Goal: Task Accomplishment & Management: Manage account settings

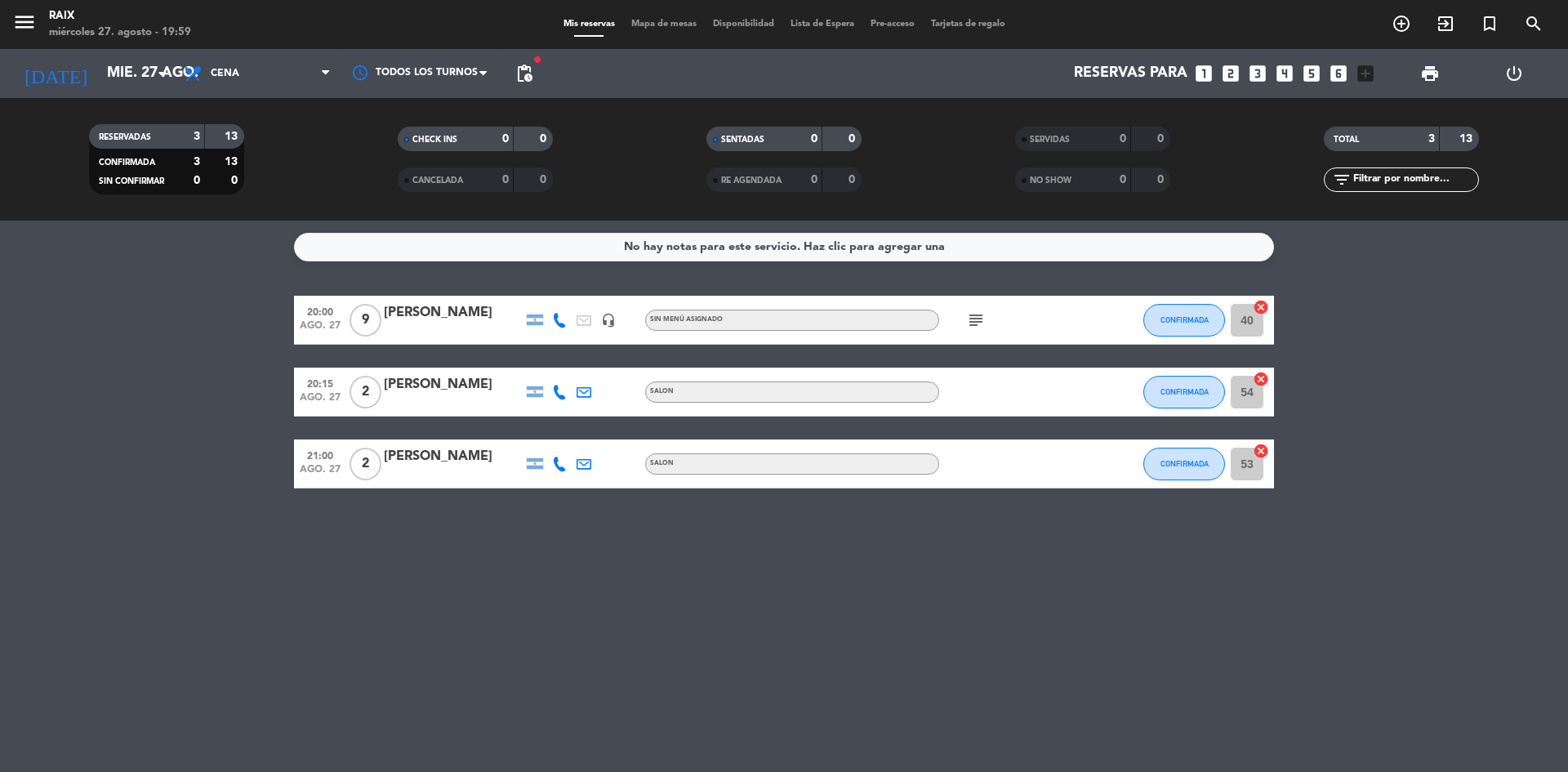
click at [971, 325] on icon "subject" at bounding box center [976, 320] width 20 height 20
click at [155, 80] on icon "arrow_drop_down" at bounding box center [161, 73] width 20 height 20
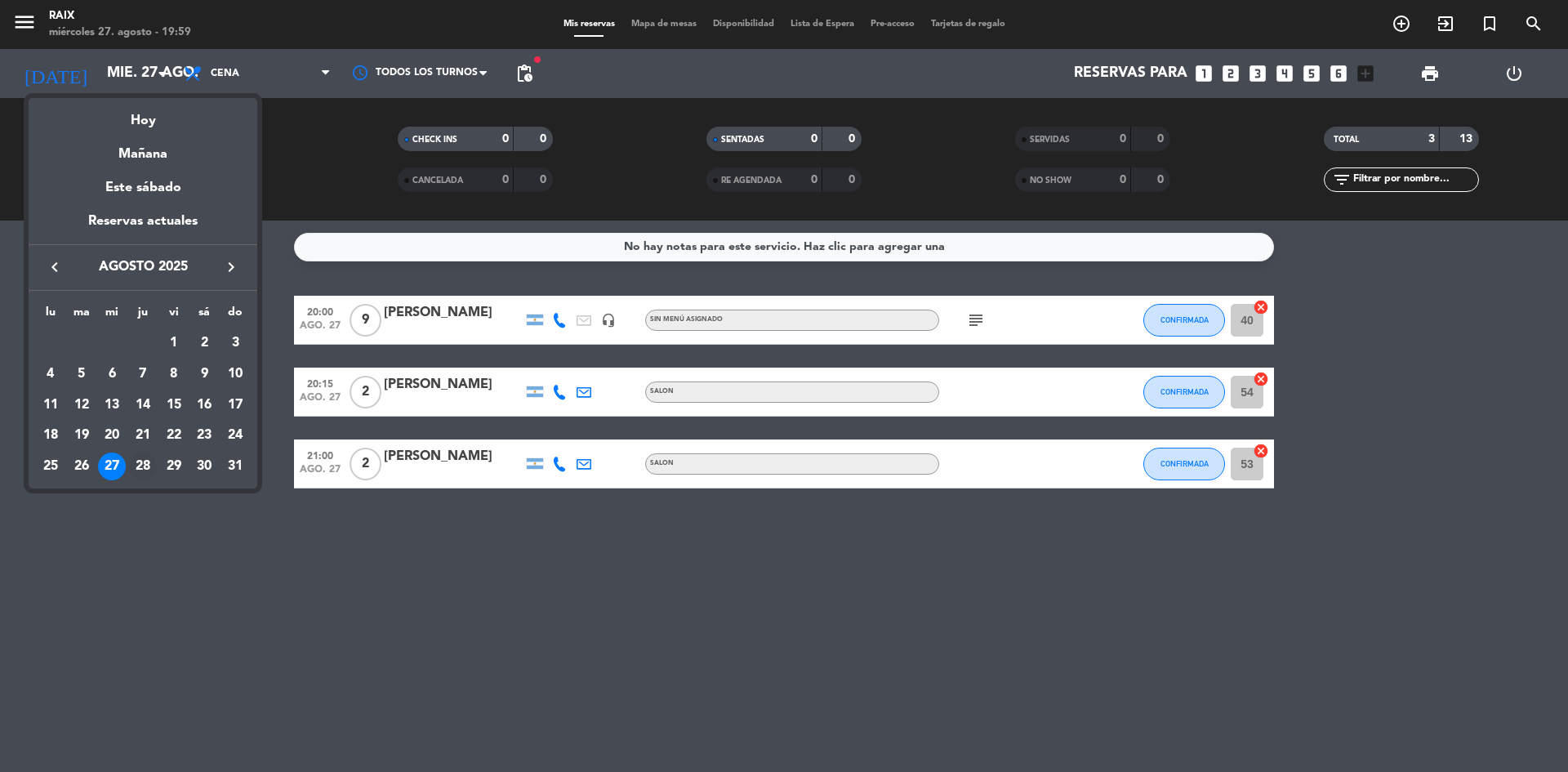
click at [145, 474] on div "28" at bounding box center [143, 467] width 28 height 28
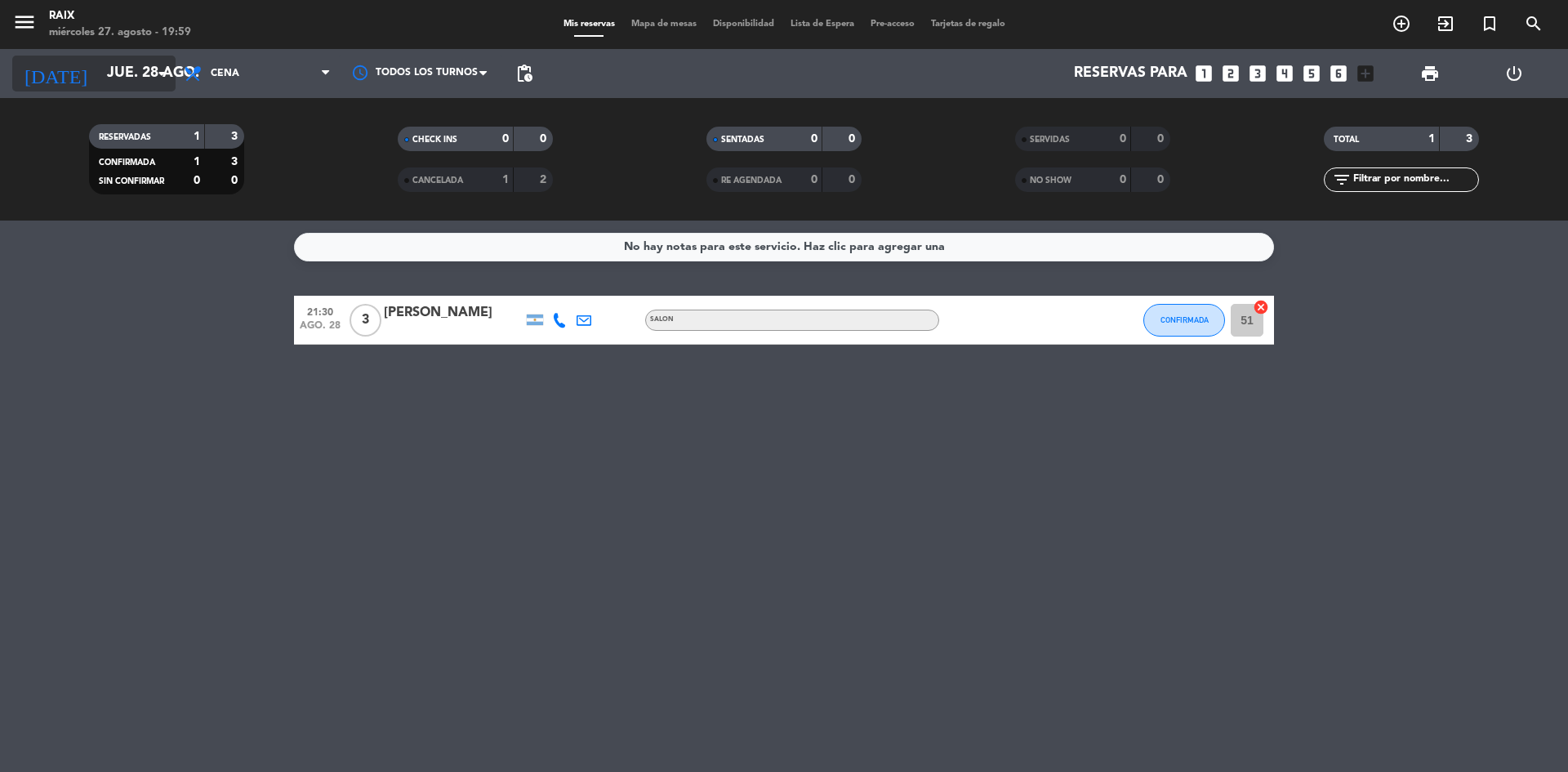
click at [99, 87] on input "jue. 28 ago." at bounding box center [194, 73] width 190 height 33
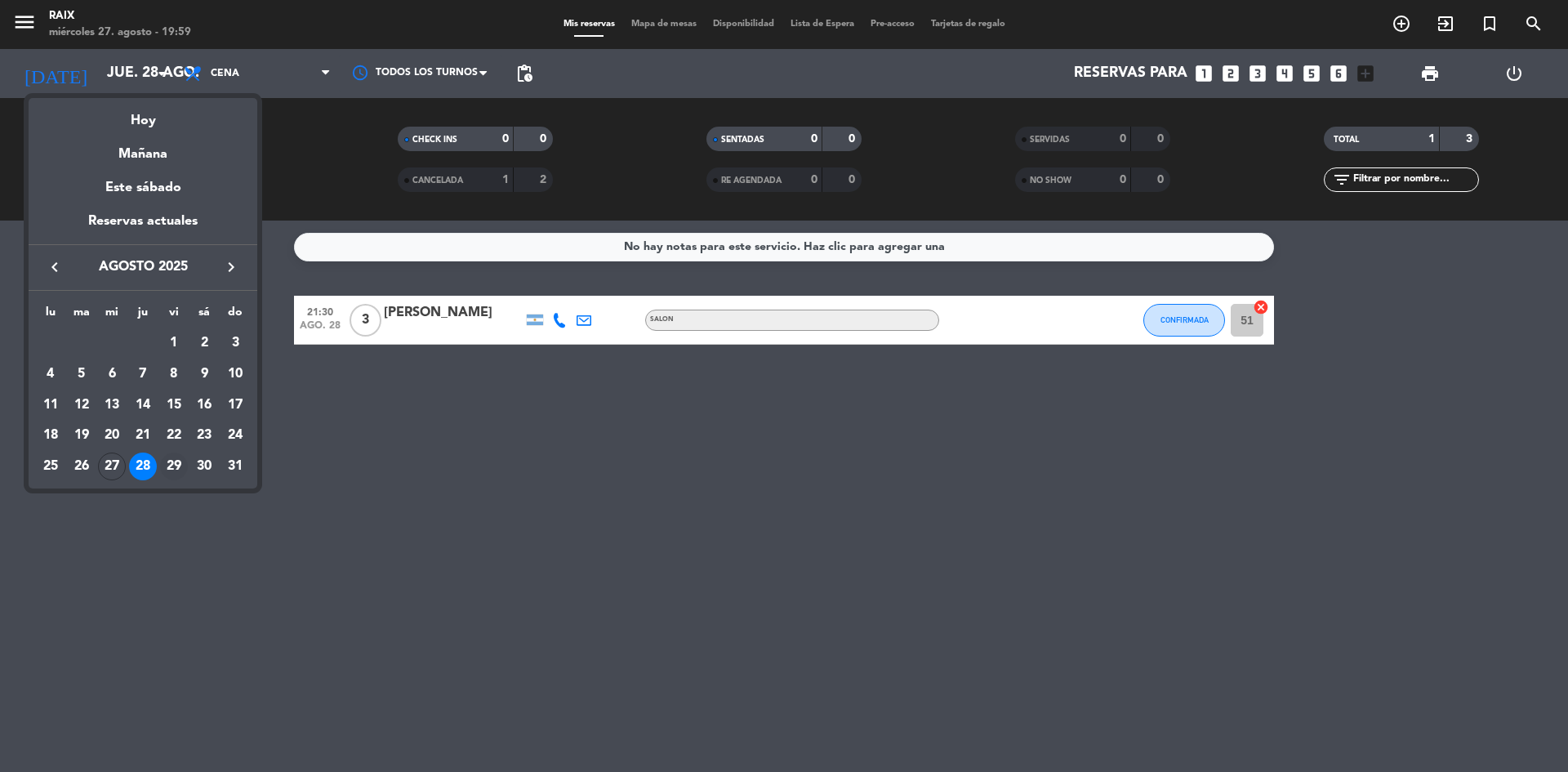
click at [172, 458] on div "29" at bounding box center [174, 467] width 28 height 28
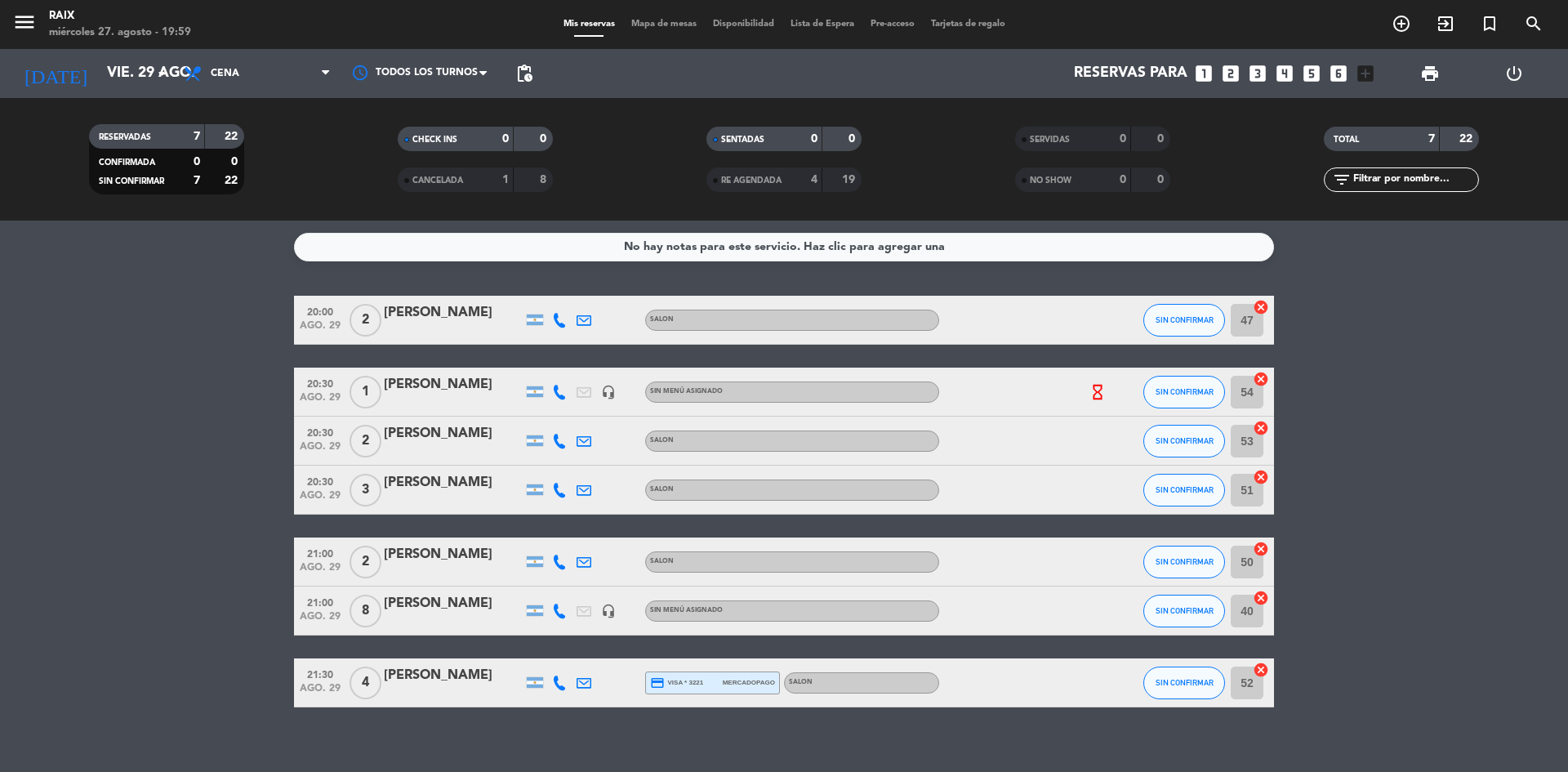
click at [1098, 399] on icon "hourglass_empty" at bounding box center [1097, 391] width 18 height 18
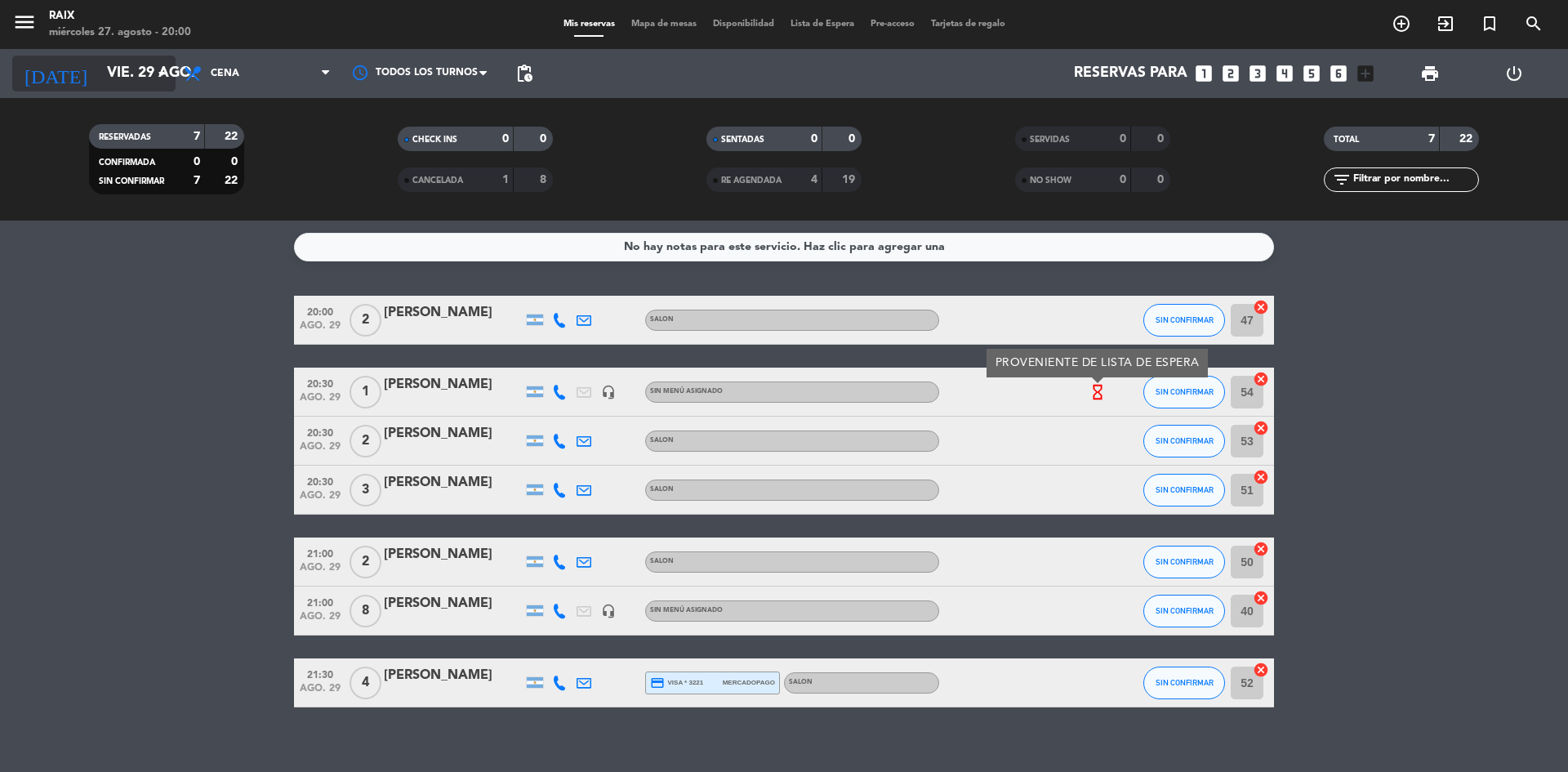
click at [144, 87] on input "vie. 29 ago." at bounding box center [194, 73] width 190 height 33
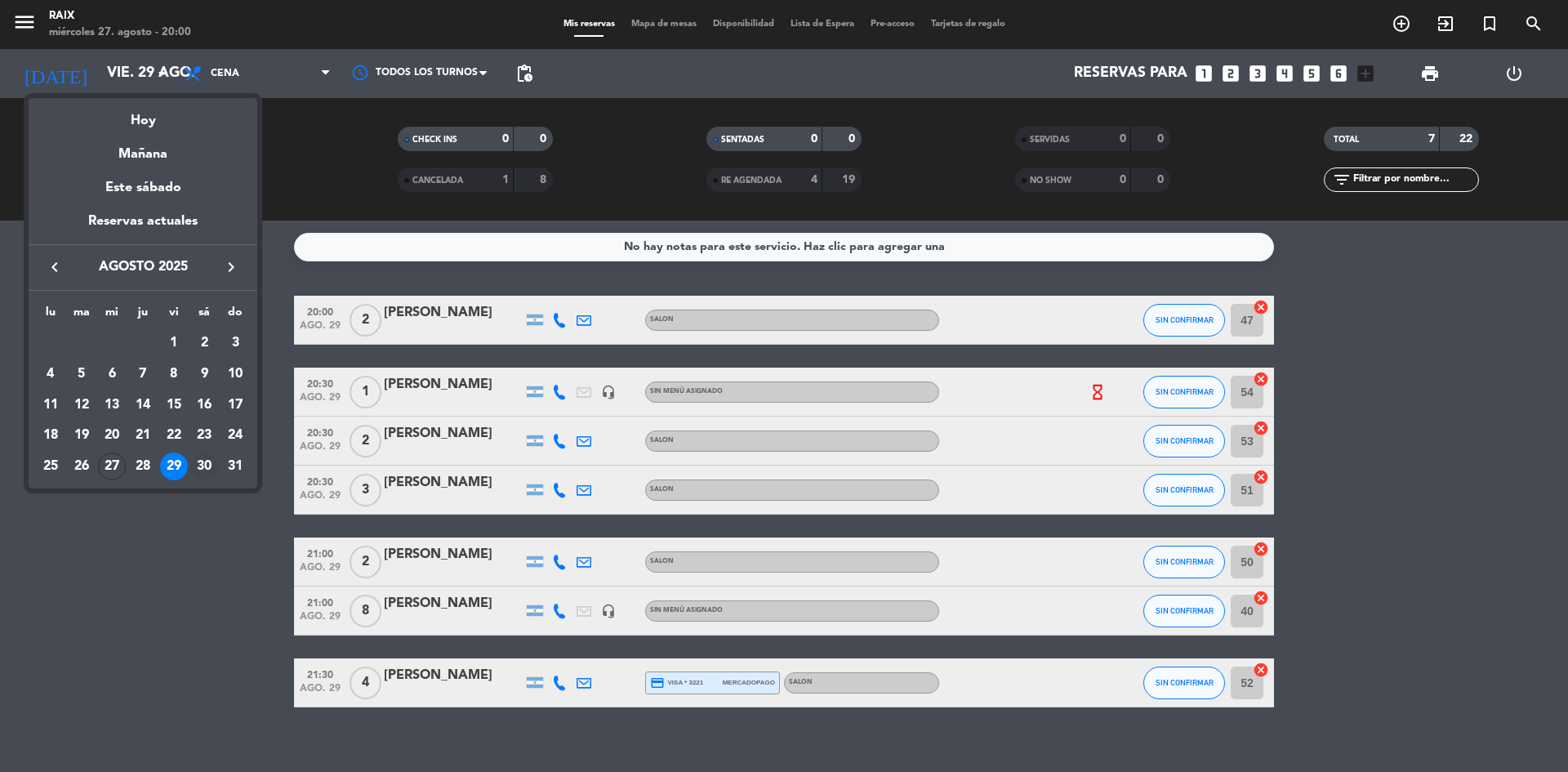
click at [203, 462] on div "30" at bounding box center [204, 467] width 28 height 28
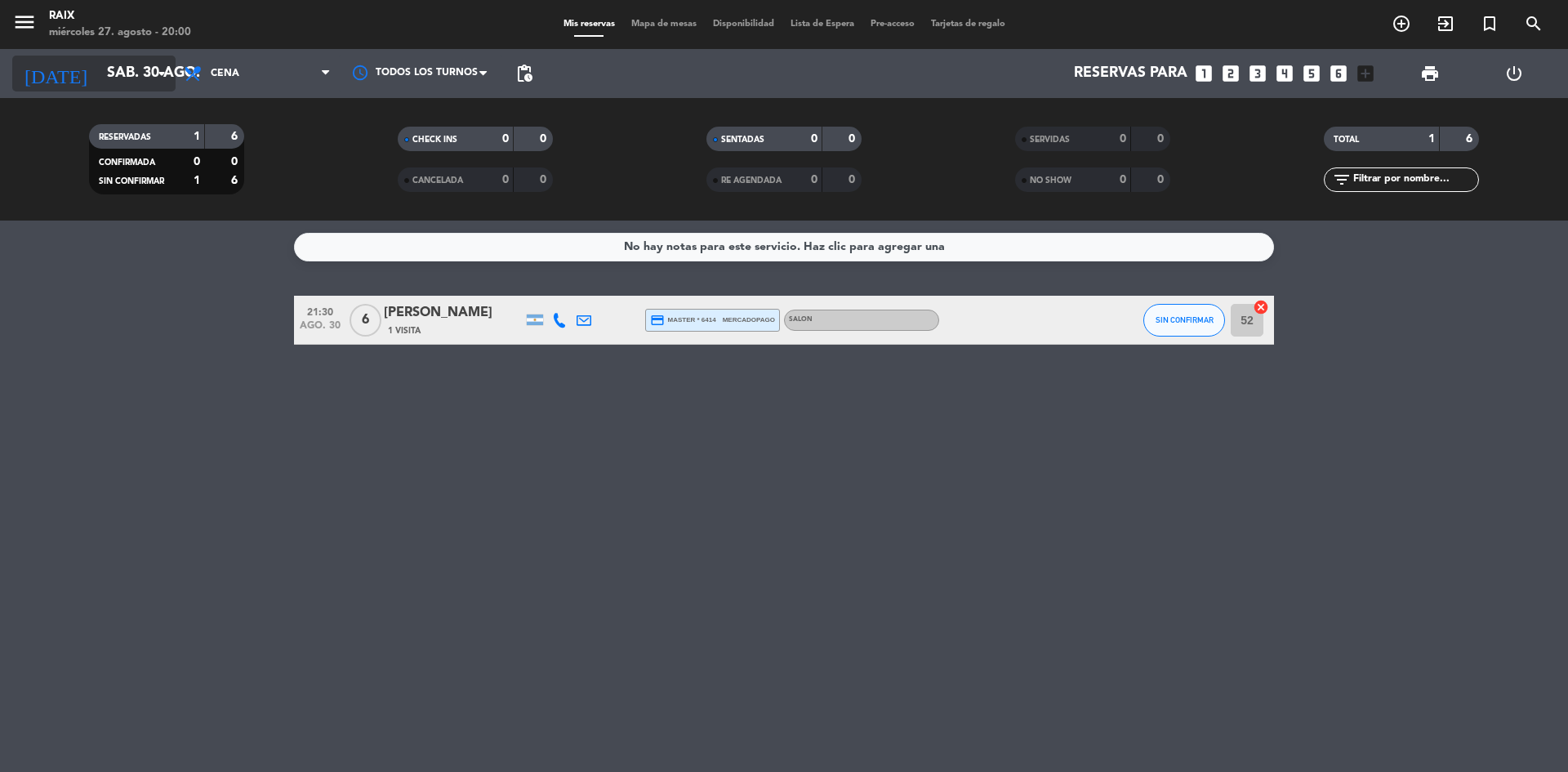
click at [138, 71] on input "sáb. 30 ago." at bounding box center [194, 73] width 190 height 33
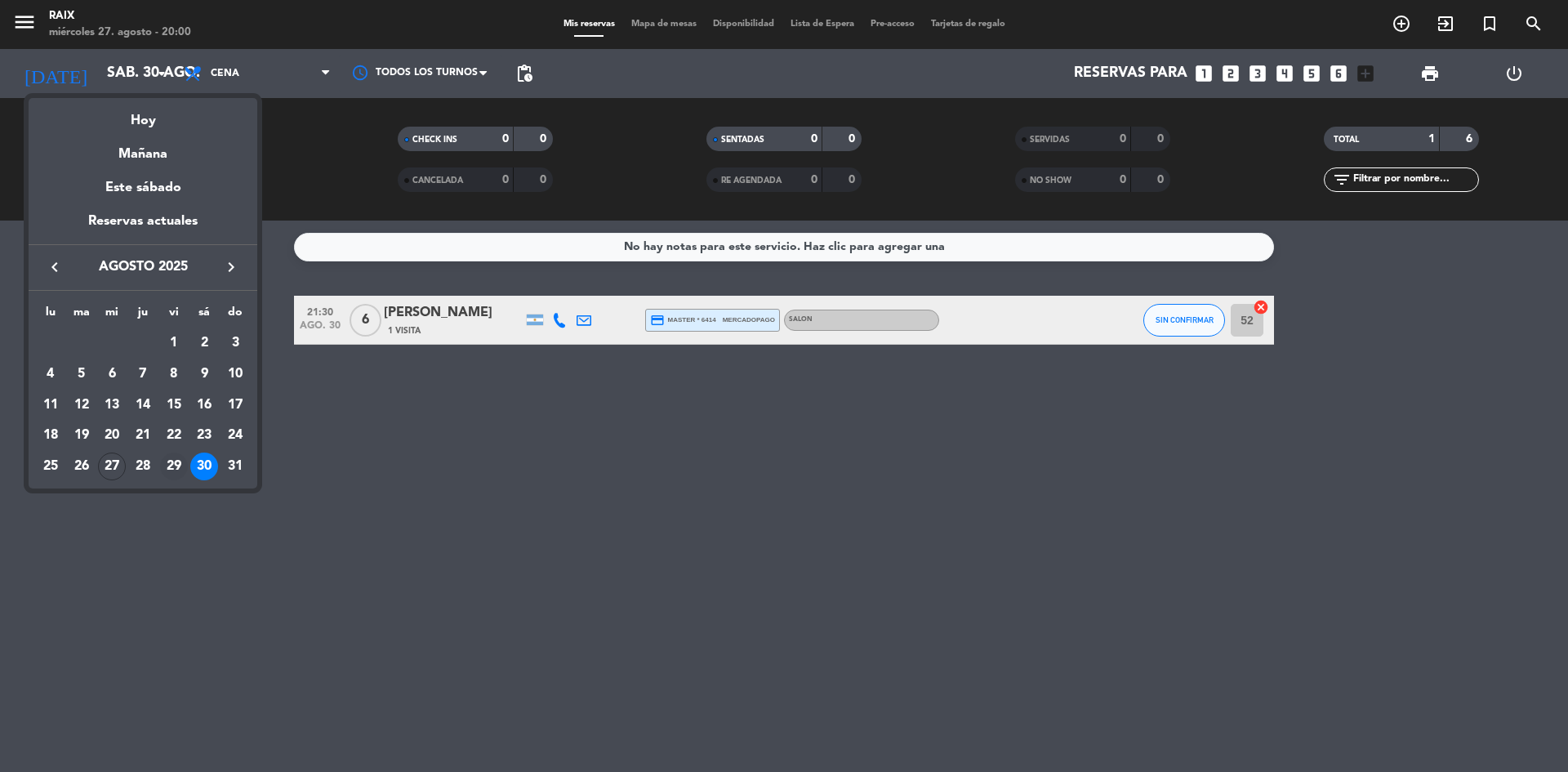
click at [186, 472] on div "29" at bounding box center [174, 467] width 28 height 28
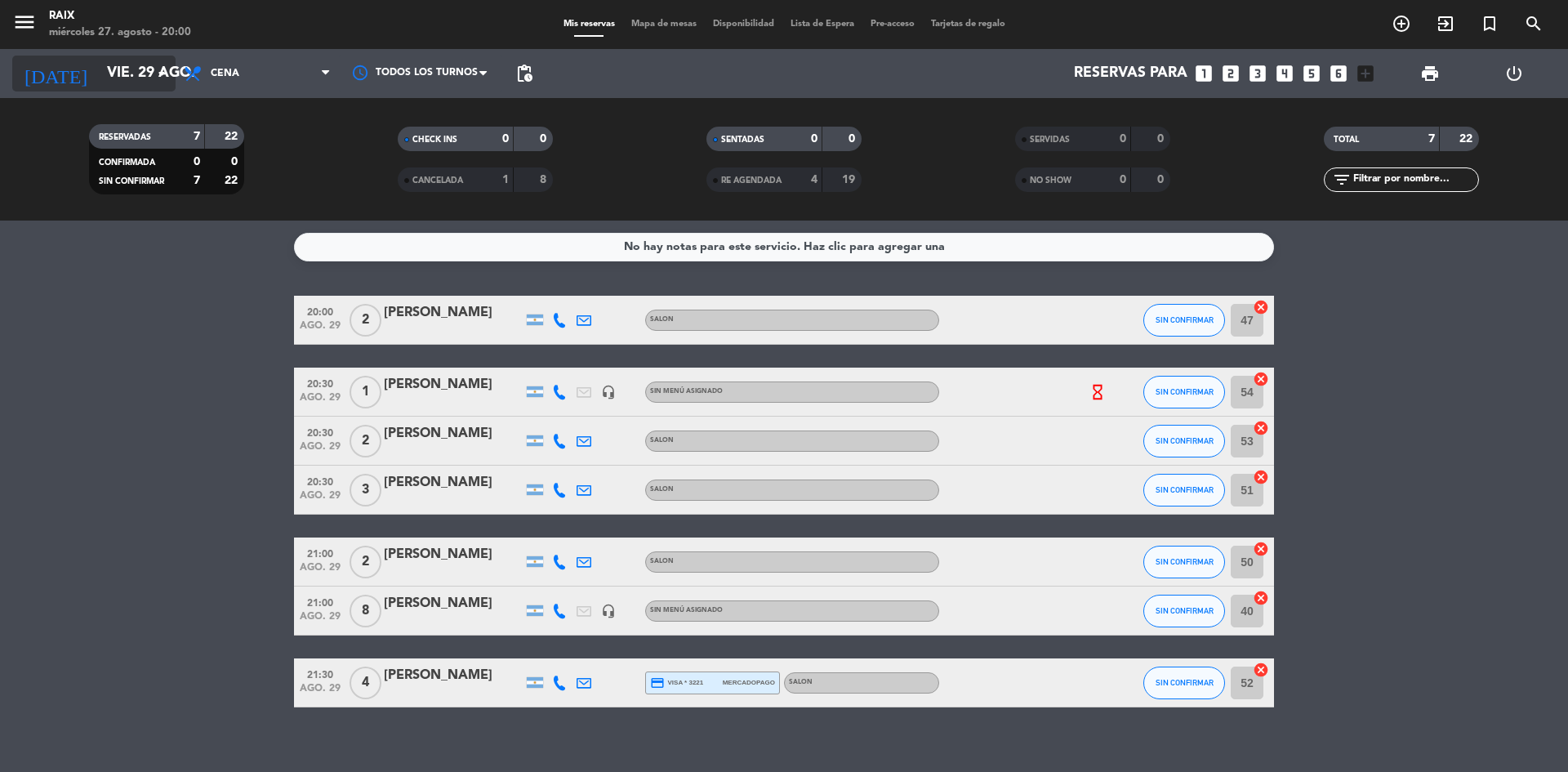
click at [112, 79] on input "vie. 29 ago." at bounding box center [194, 73] width 190 height 33
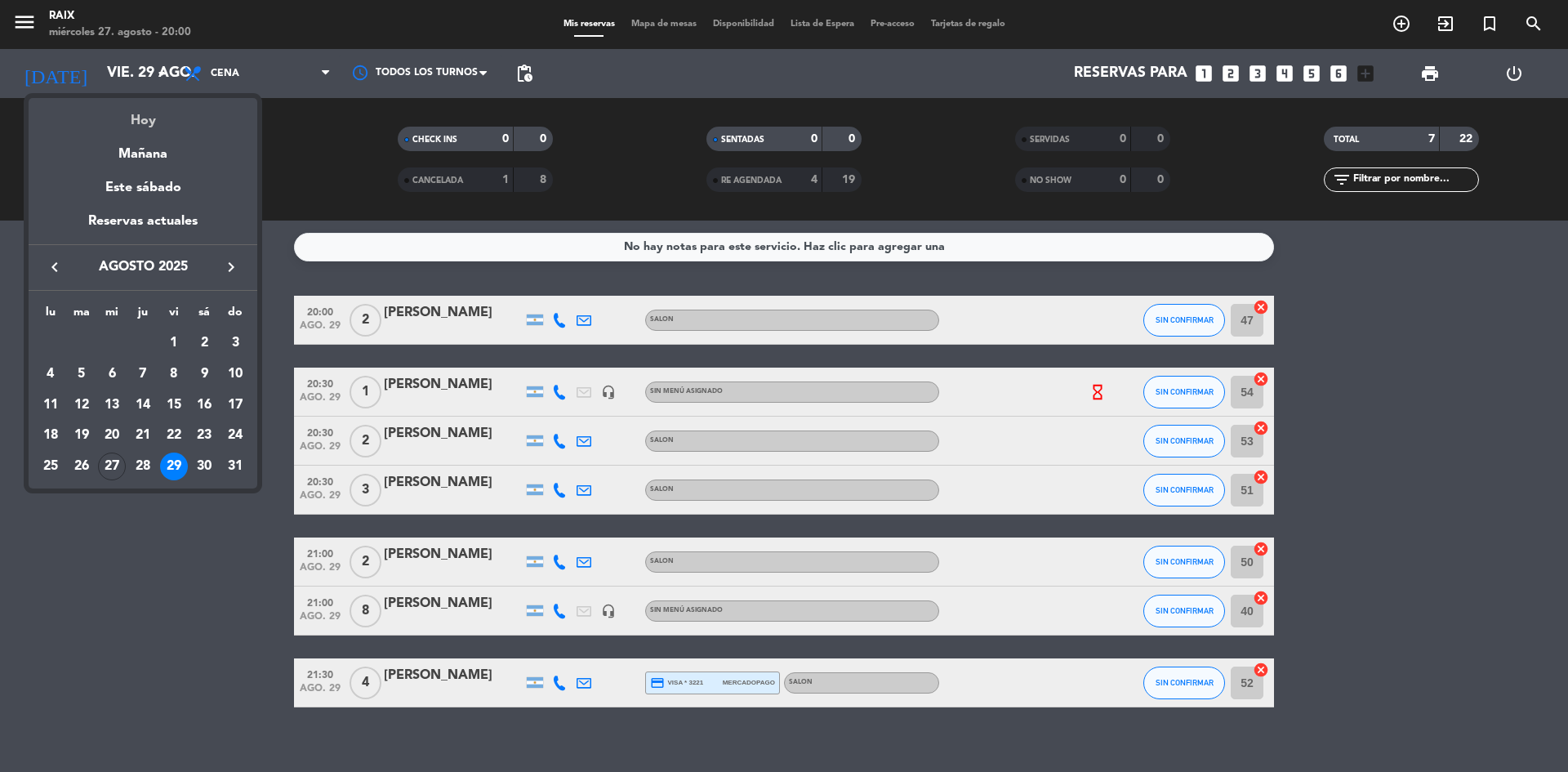
click at [158, 124] on div "Hoy" at bounding box center [143, 115] width 228 height 34
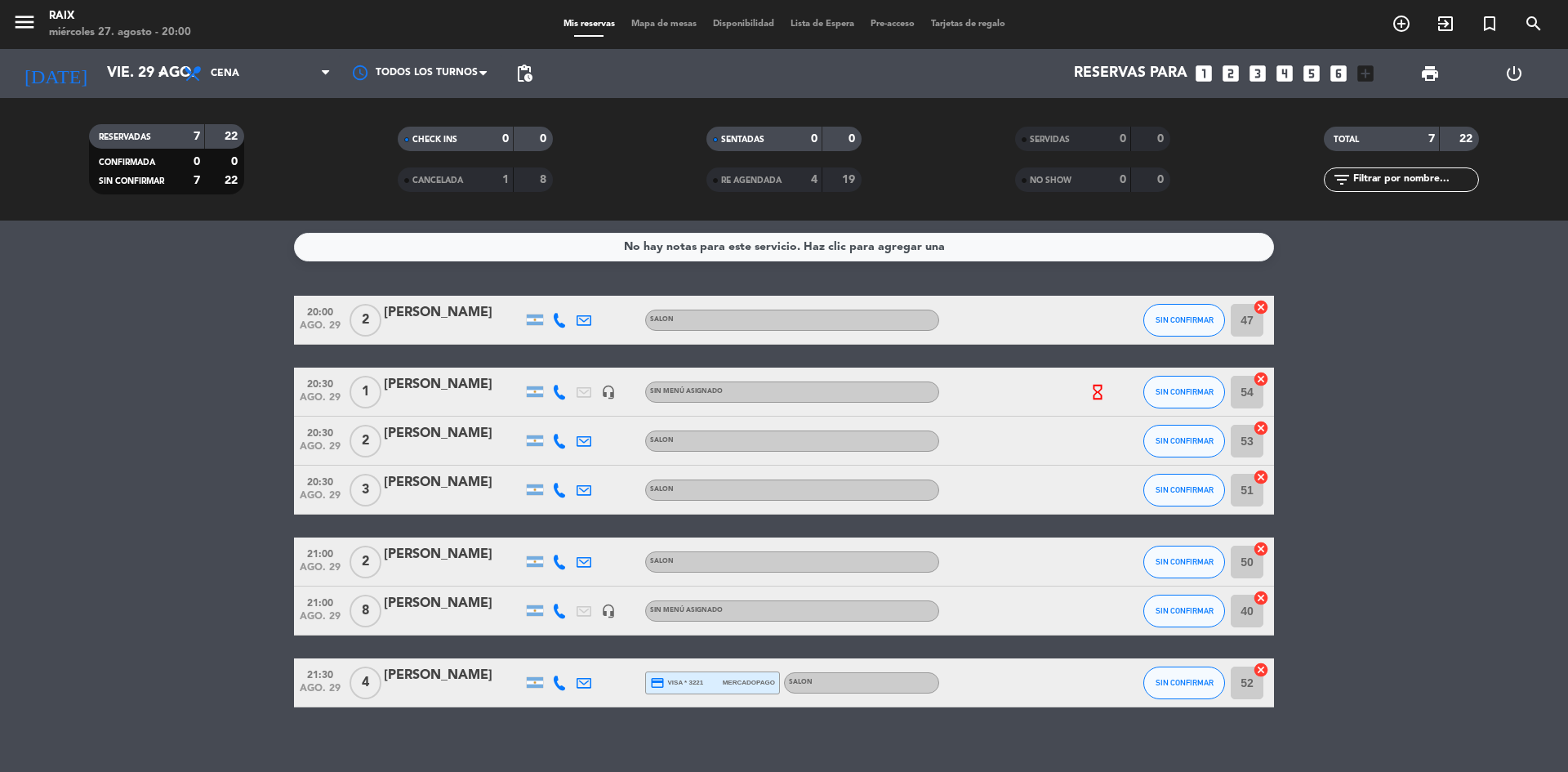
type input "mié. 27 ago."
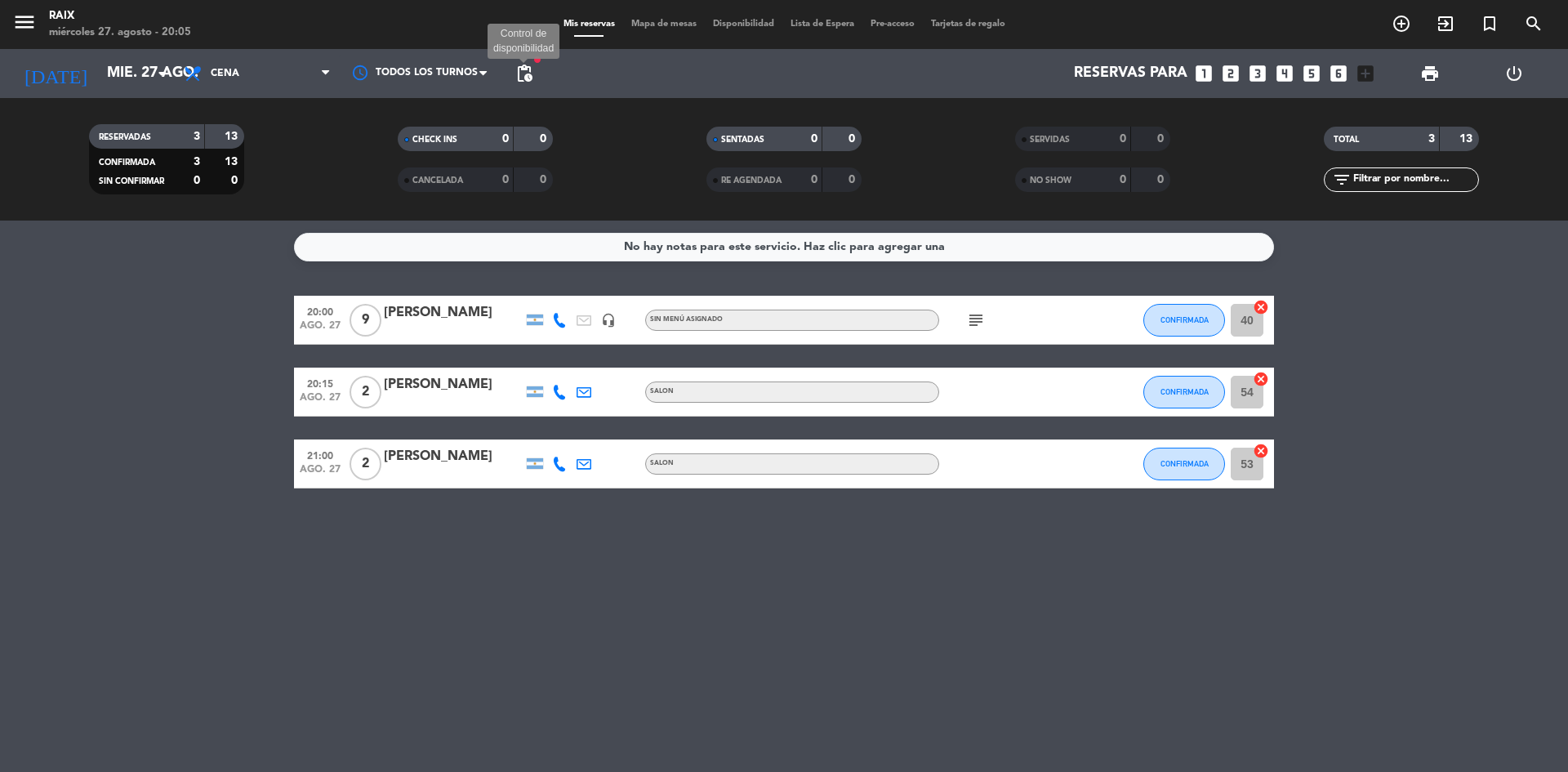
click at [531, 73] on span "pending_actions" at bounding box center [524, 73] width 20 height 20
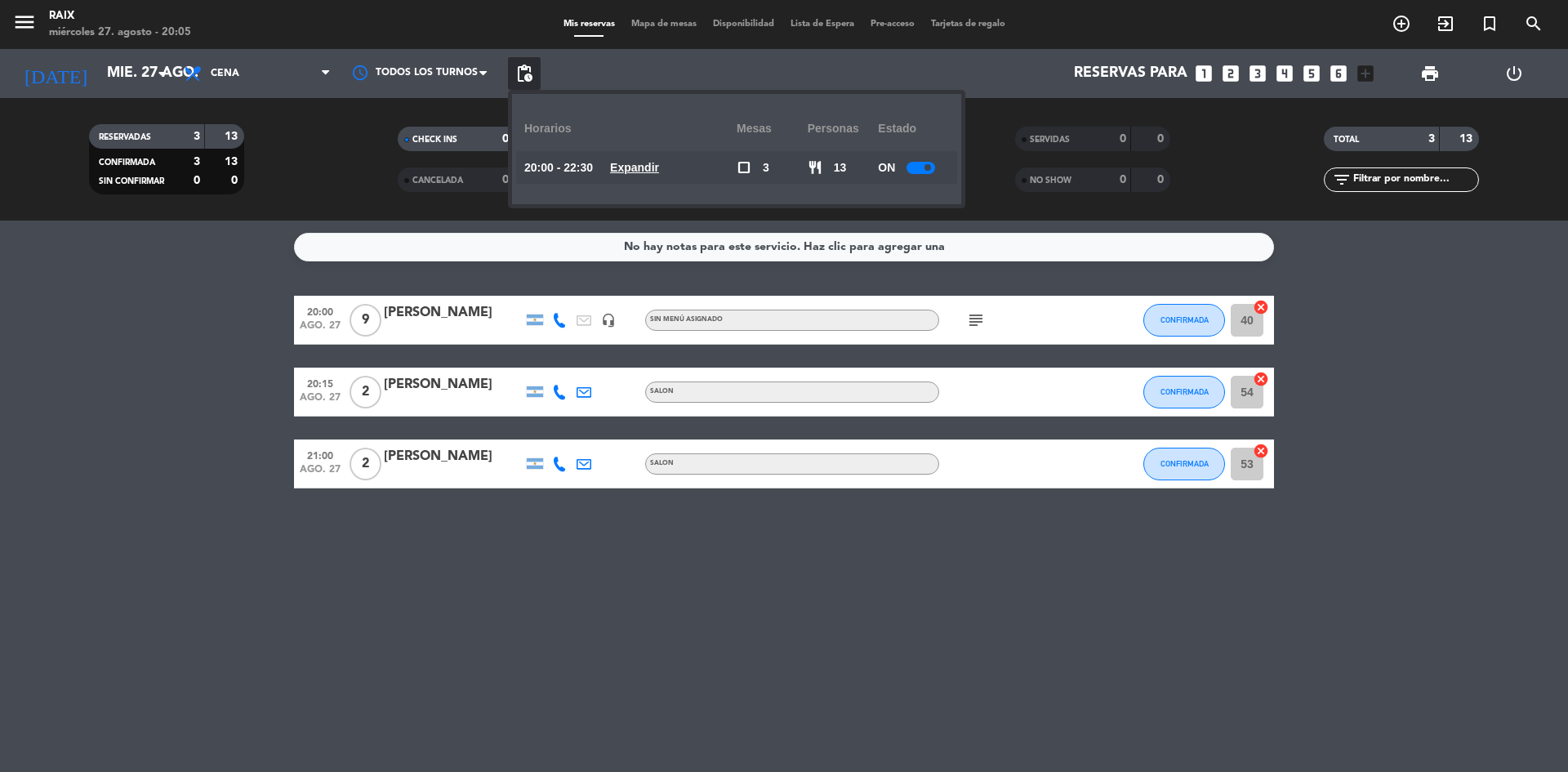
click at [657, 166] on u "Expandir" at bounding box center [634, 168] width 49 height 13
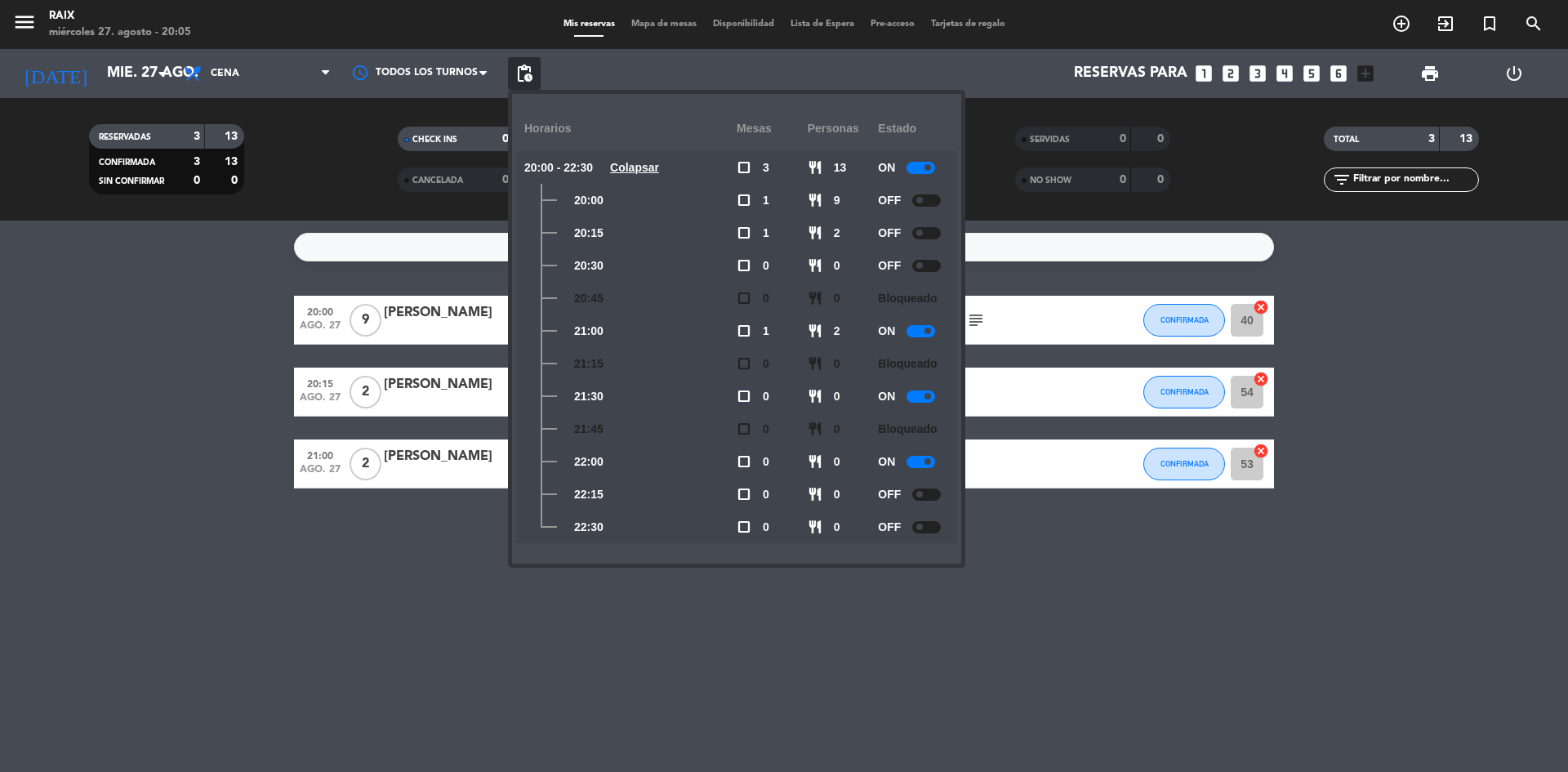
click at [936, 498] on div at bounding box center [926, 494] width 29 height 12
click at [935, 531] on div at bounding box center [926, 527] width 29 height 12
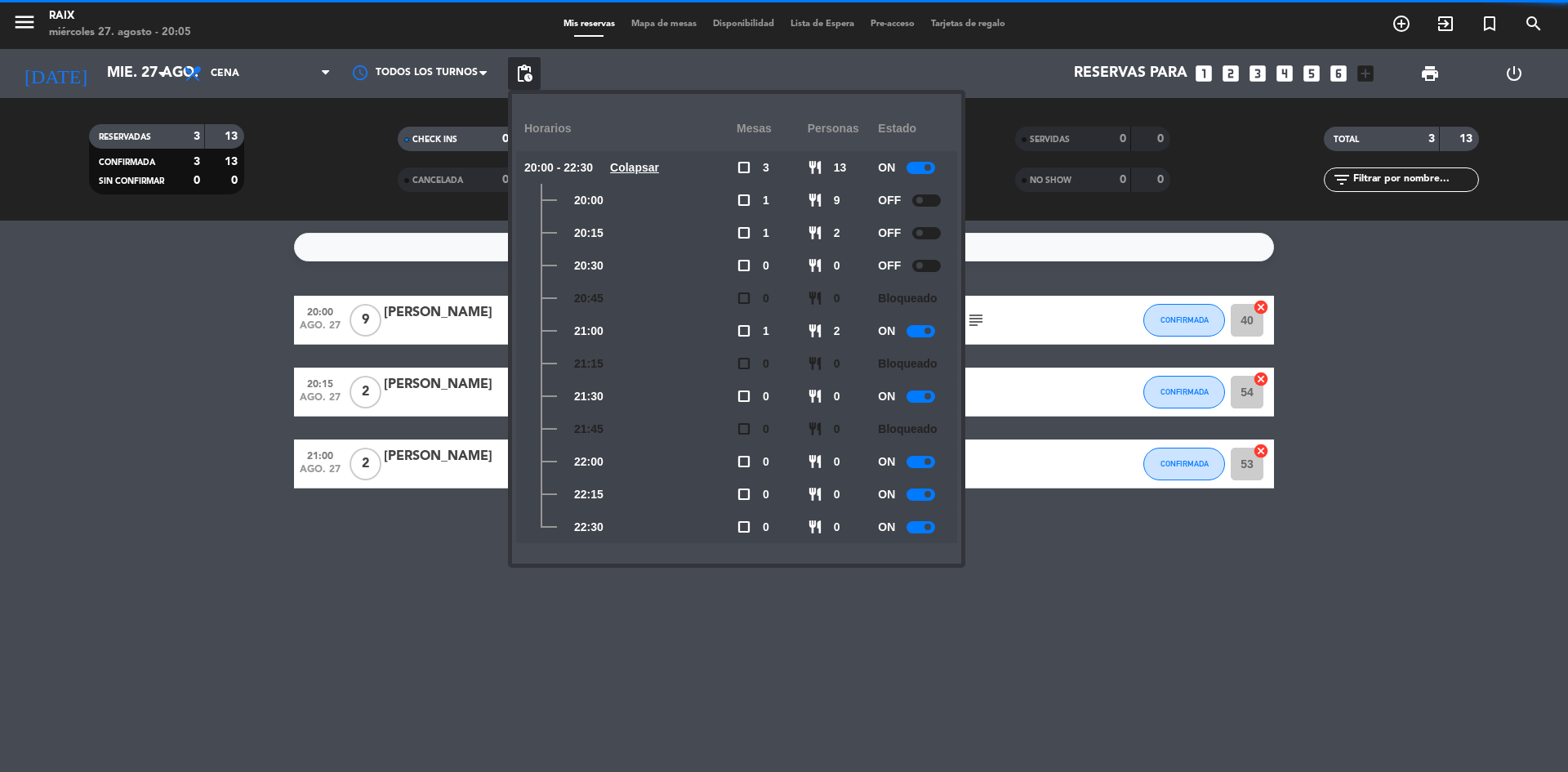
click at [936, 260] on div "OFF" at bounding box center [913, 265] width 71 height 33
click at [936, 265] on div at bounding box center [926, 266] width 29 height 12
click at [929, 225] on div "OFF" at bounding box center [913, 232] width 71 height 33
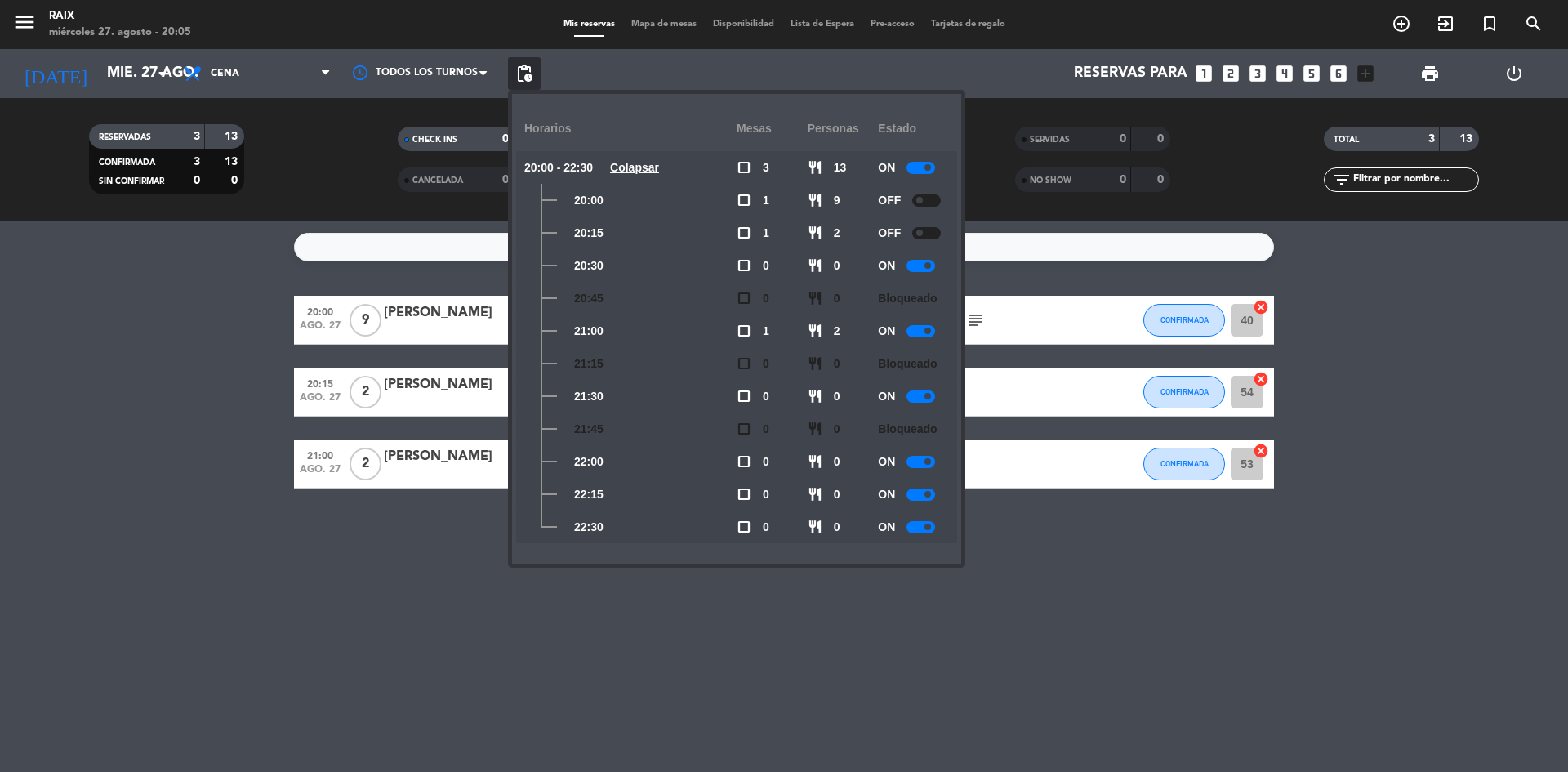
click at [929, 229] on div at bounding box center [926, 233] width 29 height 12
click at [926, 186] on div "OFF" at bounding box center [913, 199] width 71 height 33
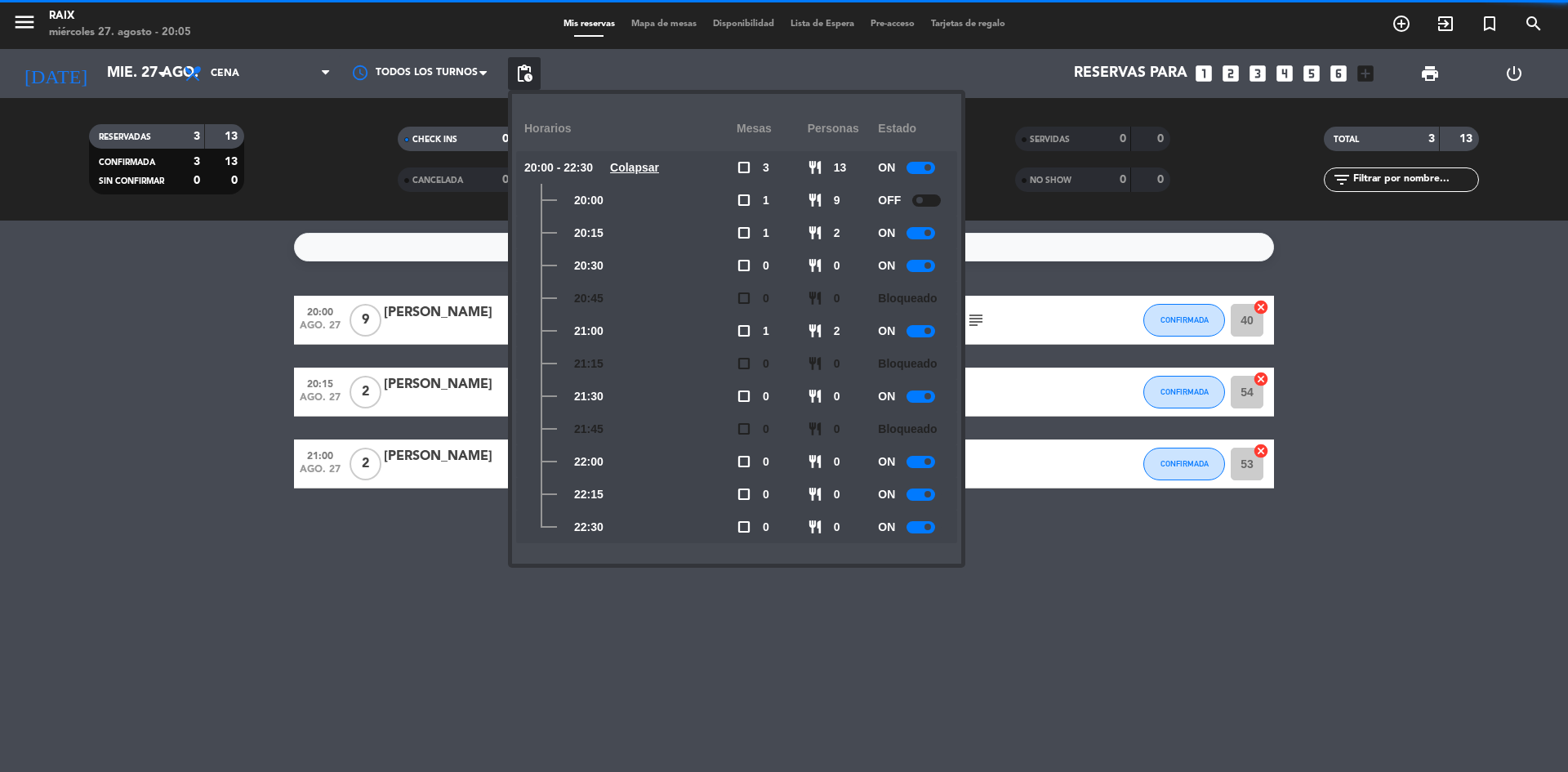
click at [927, 190] on div "OFF" at bounding box center [913, 199] width 71 height 33
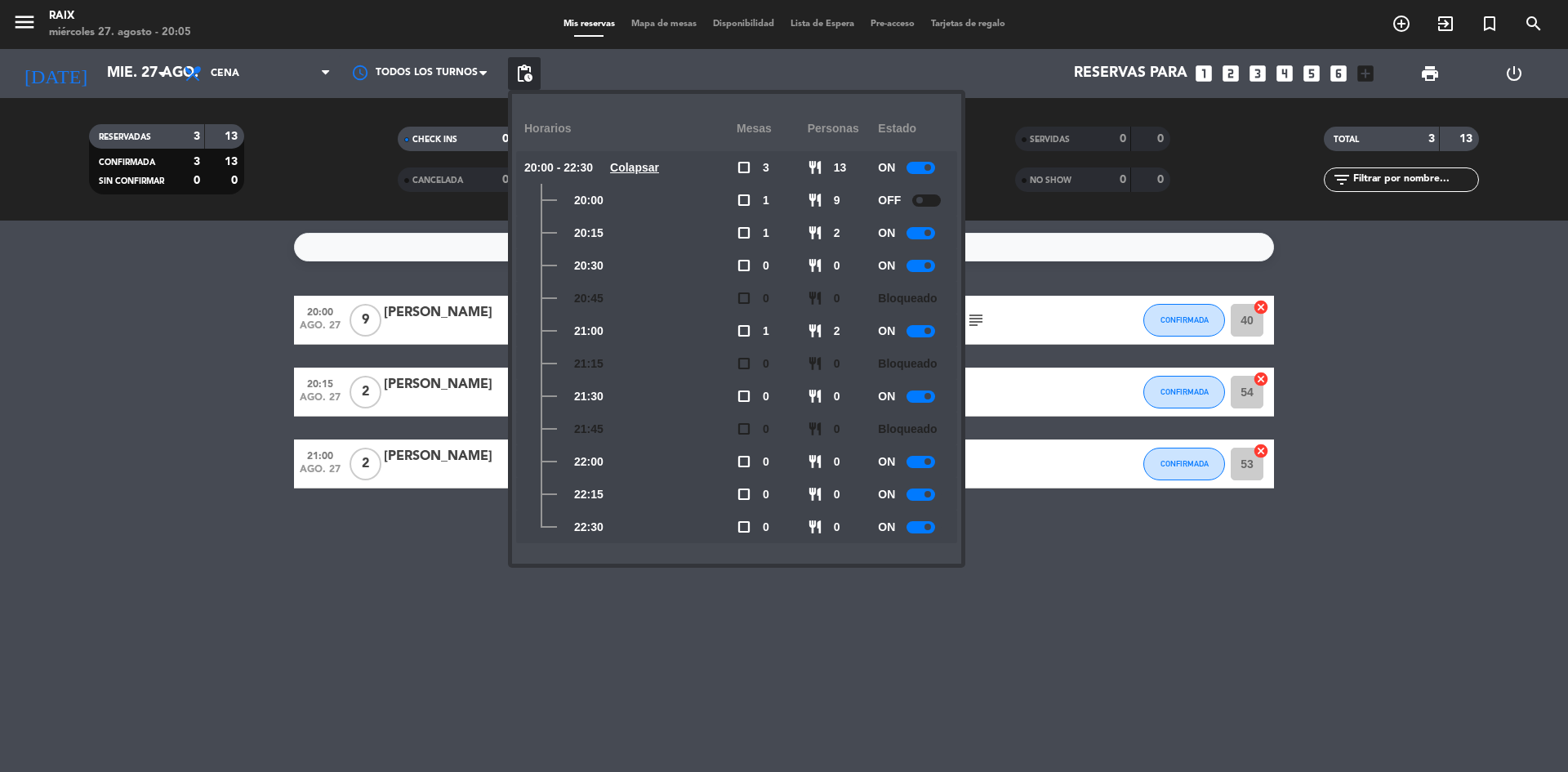
click at [929, 197] on div at bounding box center [926, 200] width 29 height 12
click at [921, 168] on div at bounding box center [921, 168] width 29 height 12
click at [5, 365] on bookings-row "20:00 [DATE] 9 [PERSON_NAME] headset_mic Sin menú asignado subject CONFIRMADA 4…" at bounding box center [784, 392] width 1568 height 193
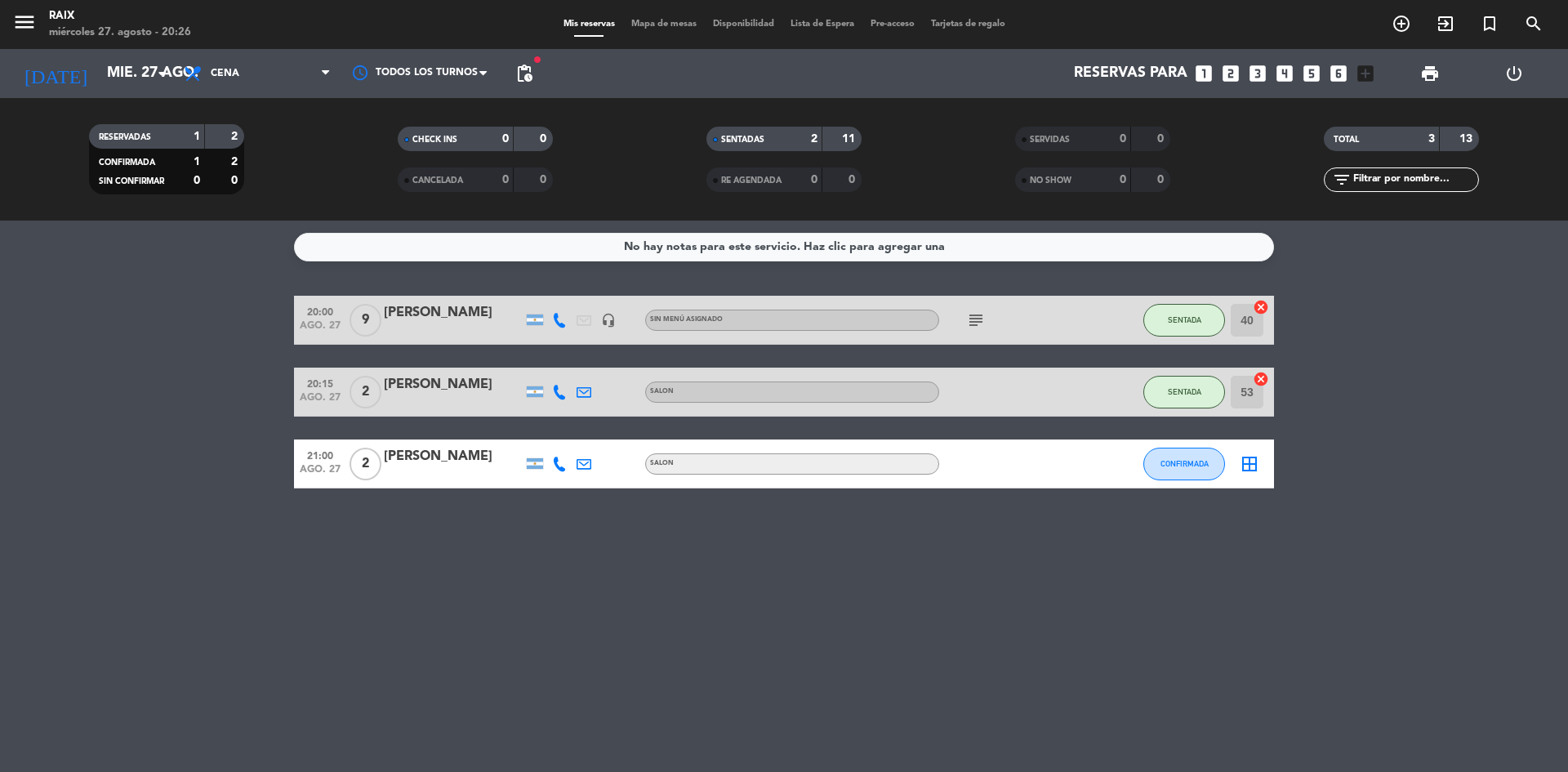
click at [1513, 438] on bookings-row "20:00 [DATE] 9 [PERSON_NAME] headset_mic Sin menú asignado subject SENTADA 40 c…" at bounding box center [784, 392] width 1568 height 193
